Goal: Information Seeking & Learning: Learn about a topic

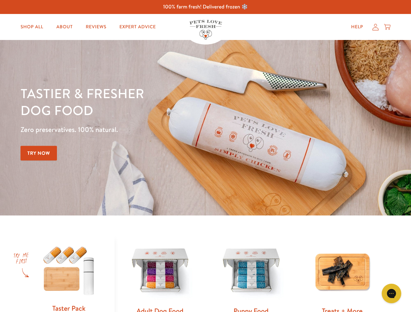
click at [205, 156] on div "Tastier & fresher dog food Zero preservatives. 100% natural. Try Now" at bounding box center [143, 128] width 246 height 86
click at [391, 294] on icon "Gorgias live chat" at bounding box center [391, 293] width 6 height 6
